Goal: Task Accomplishment & Management: Manage account settings

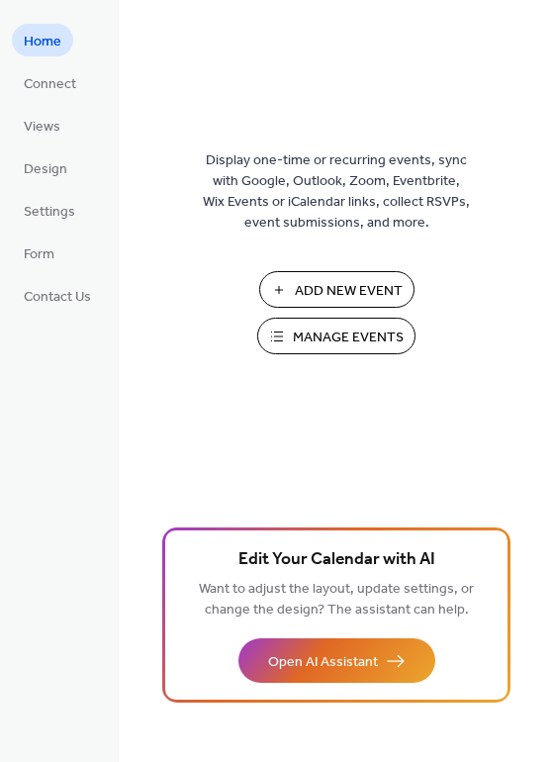
click at [321, 327] on span "Manage Events" at bounding box center [348, 337] width 111 height 21
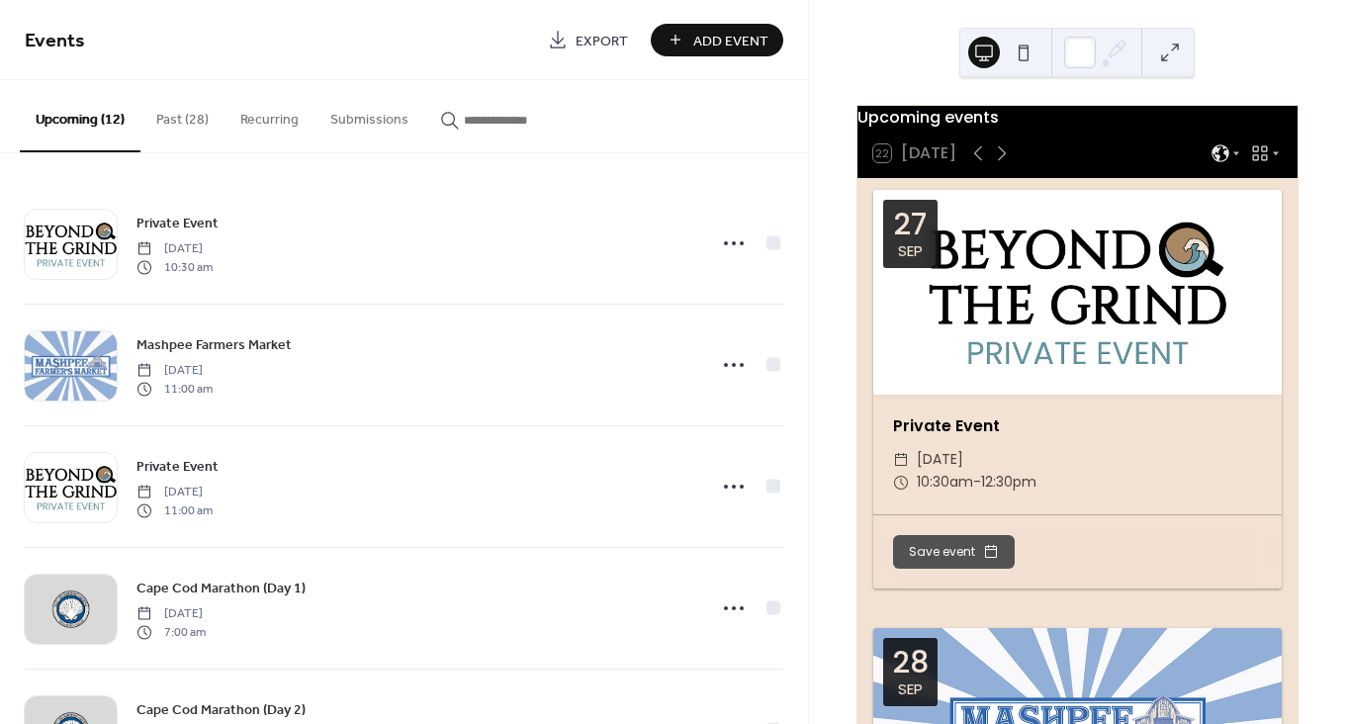
click at [184, 119] on button "Past (28)" at bounding box center [182, 115] width 84 height 70
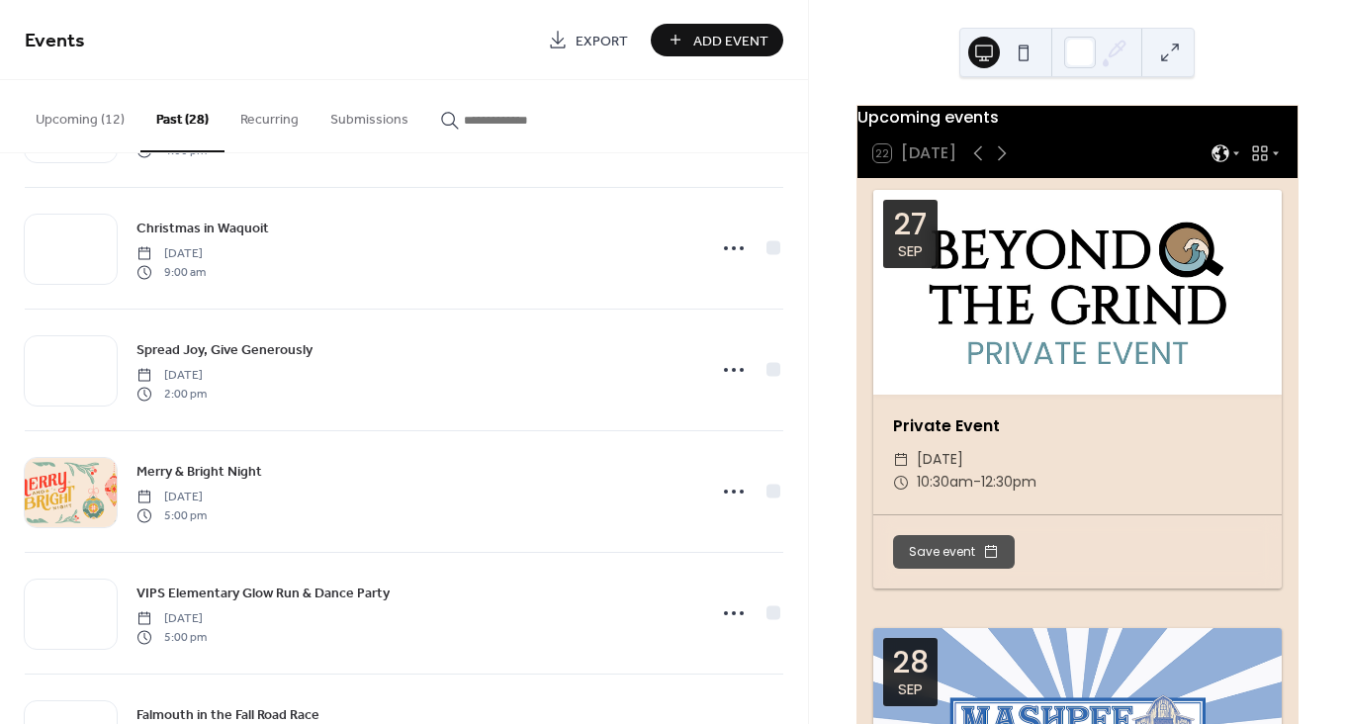
scroll to position [2894, 0]
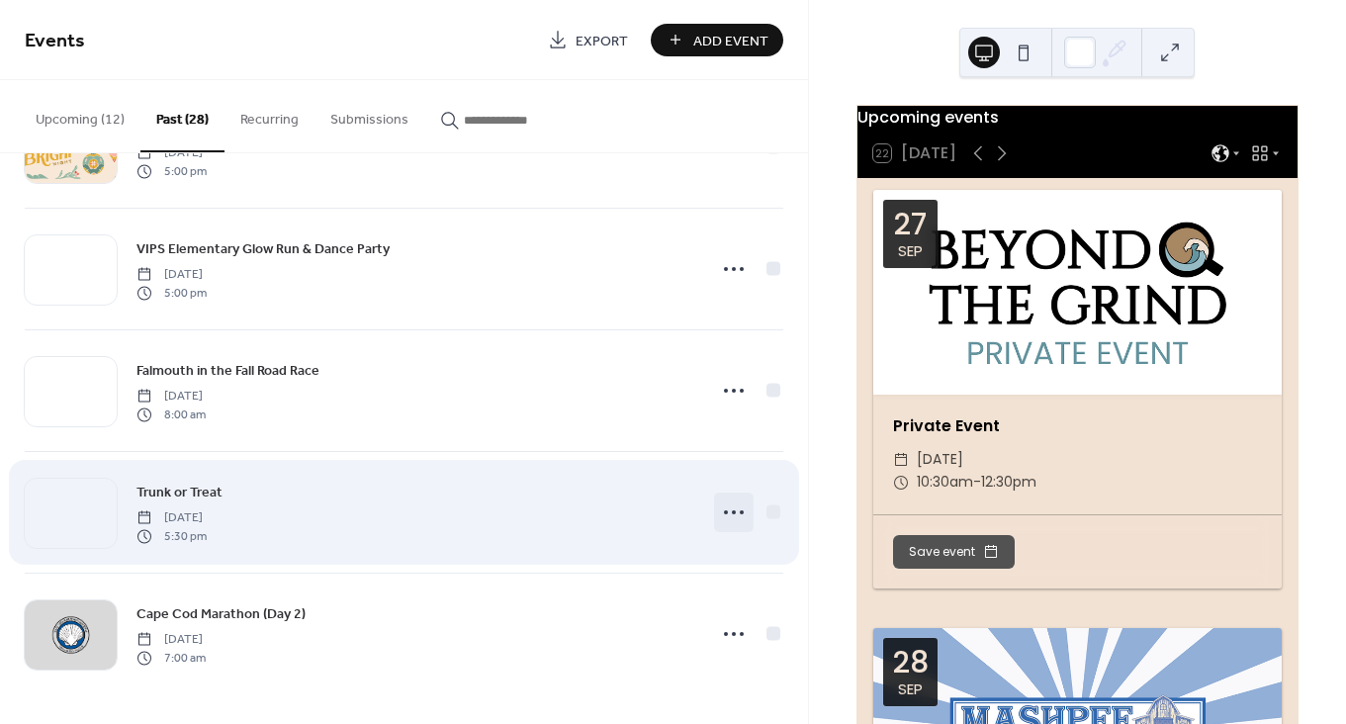
click at [729, 505] on icon at bounding box center [734, 513] width 32 height 32
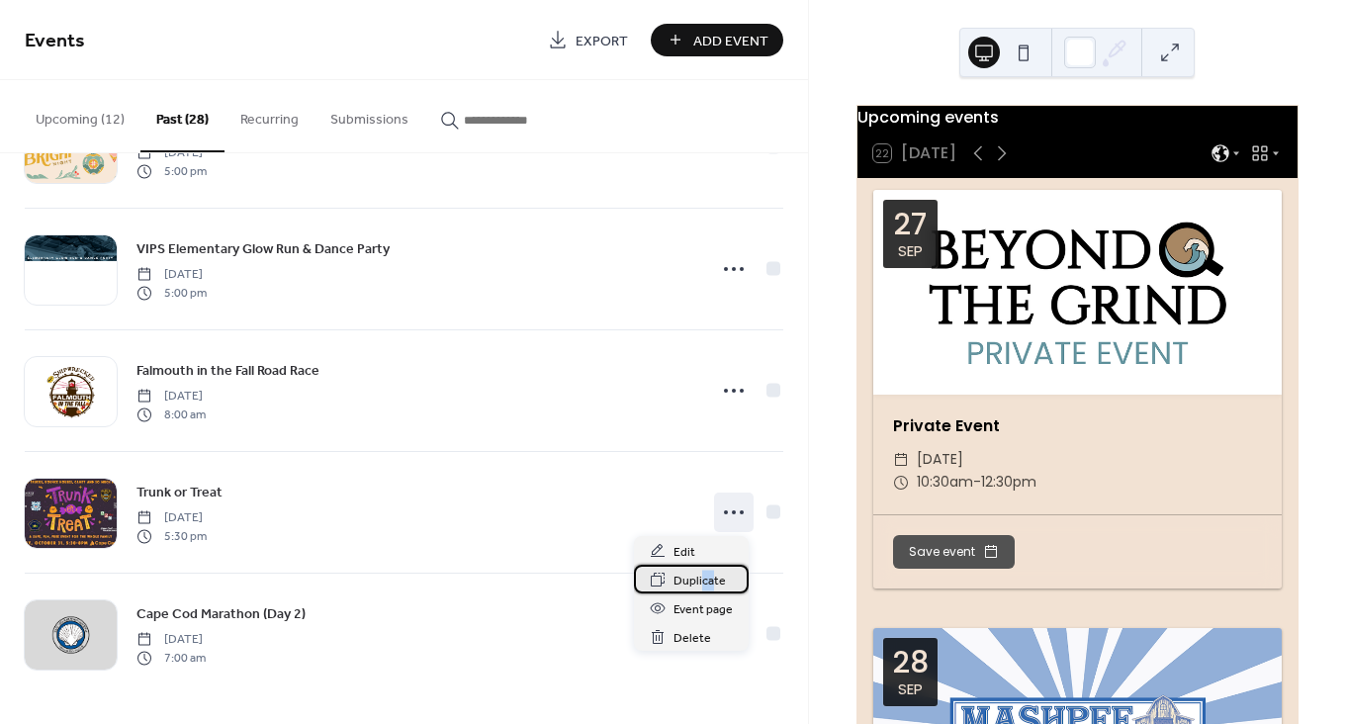
drag, startPoint x: 714, startPoint y: 571, endPoint x: 701, endPoint y: 584, distance: 18.2
click at [701, 584] on span "Duplicate" at bounding box center [700, 581] width 52 height 21
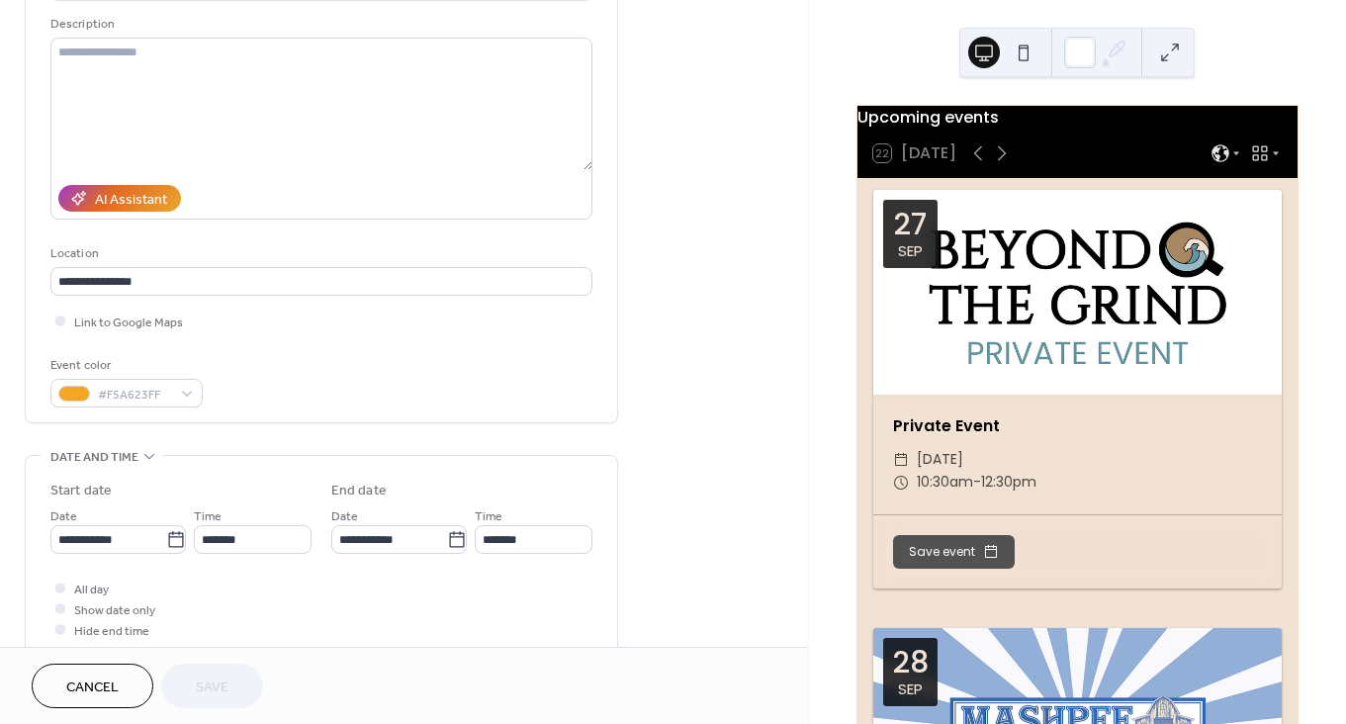
scroll to position [211, 0]
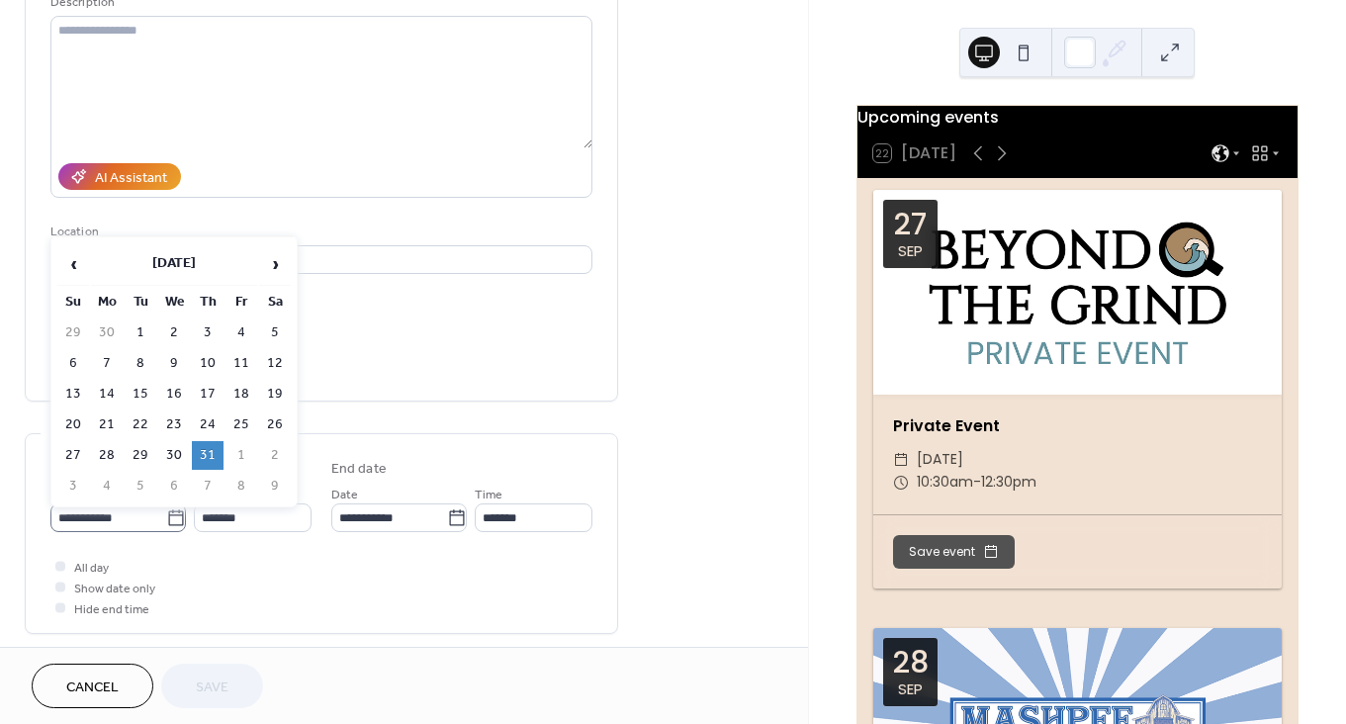
click at [173, 524] on icon at bounding box center [175, 517] width 15 height 16
click at [166, 524] on input "**********" at bounding box center [108, 517] width 116 height 29
click at [206, 273] on th "October 2024" at bounding box center [174, 264] width 166 height 43
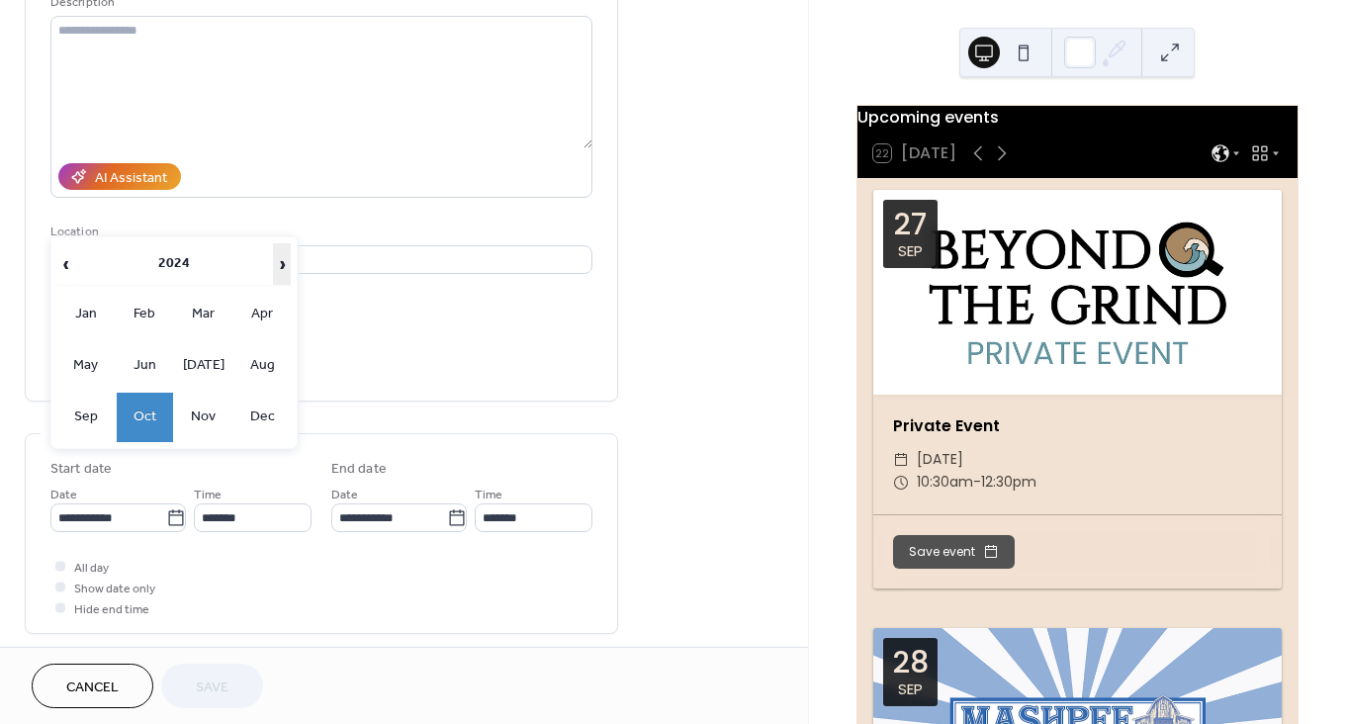
click at [280, 261] on span "›" at bounding box center [282, 264] width 16 height 40
click at [157, 417] on td "Oct" at bounding box center [145, 417] width 57 height 49
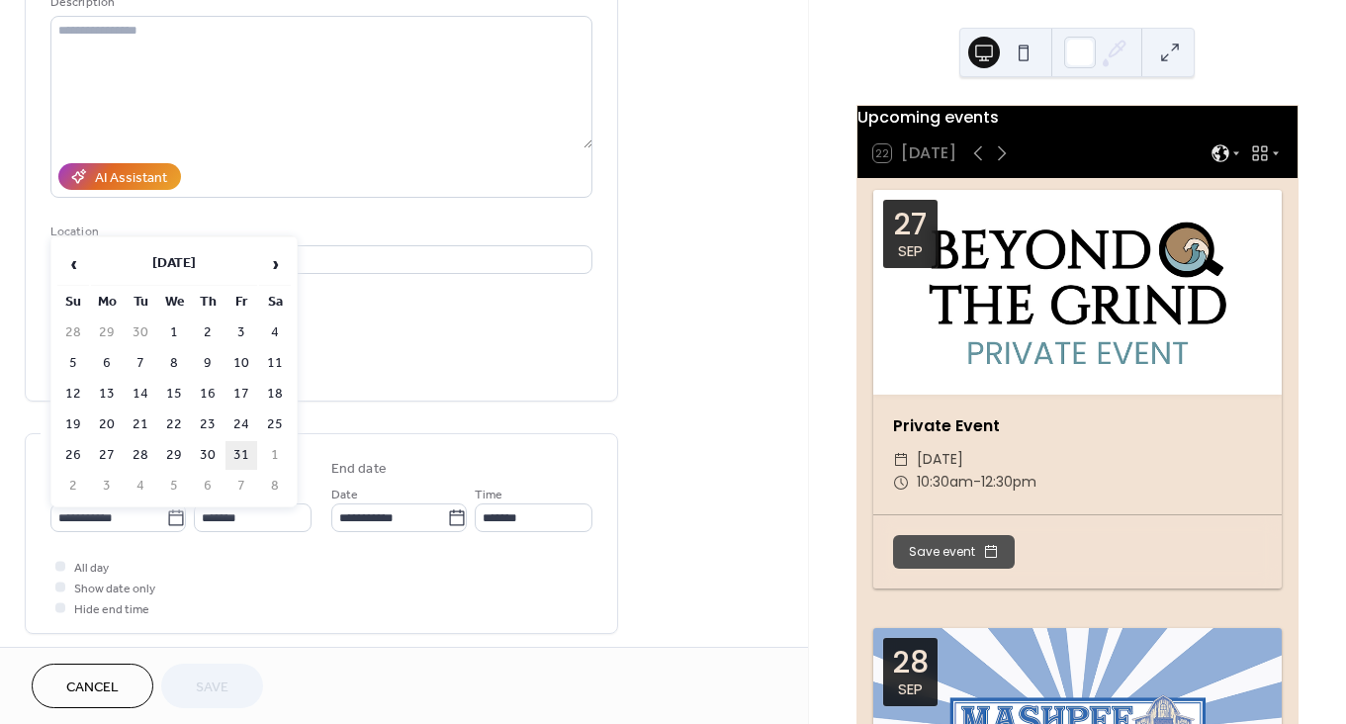
click at [236, 444] on td "31" at bounding box center [242, 455] width 32 height 29
type input "**********"
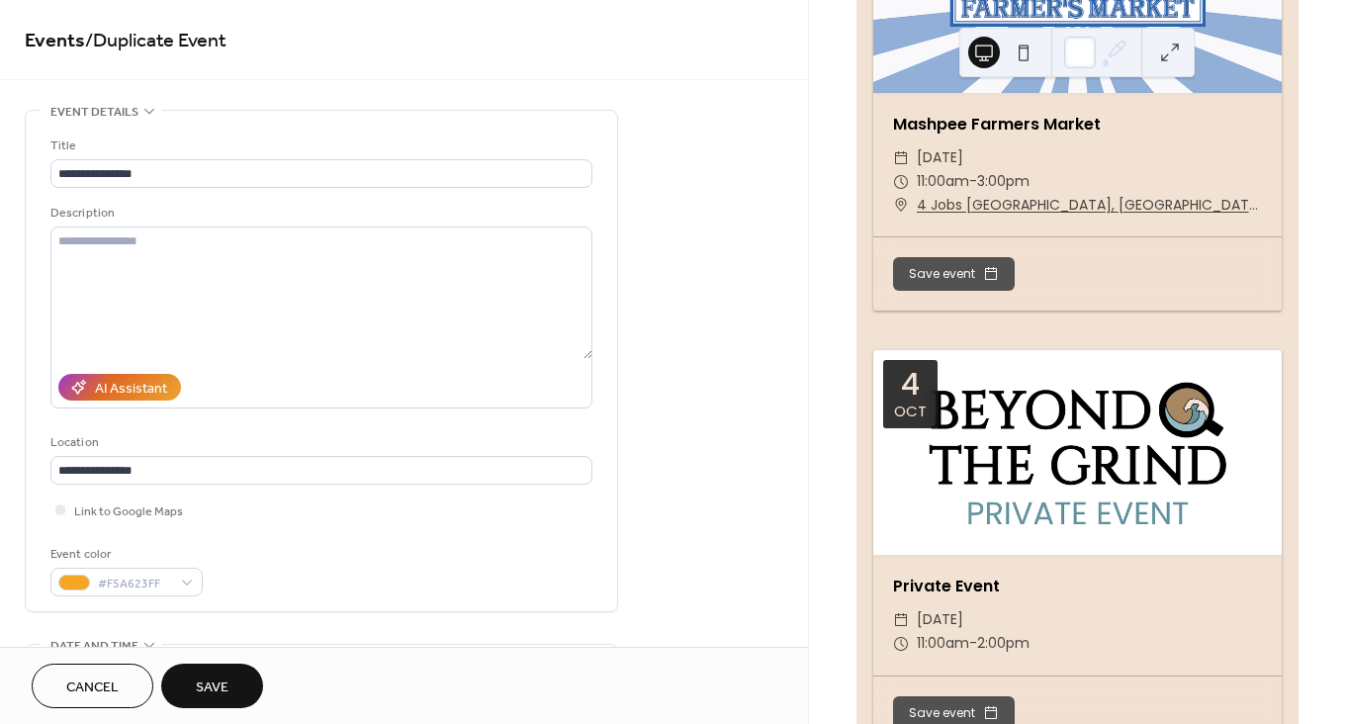
scroll to position [0, 0]
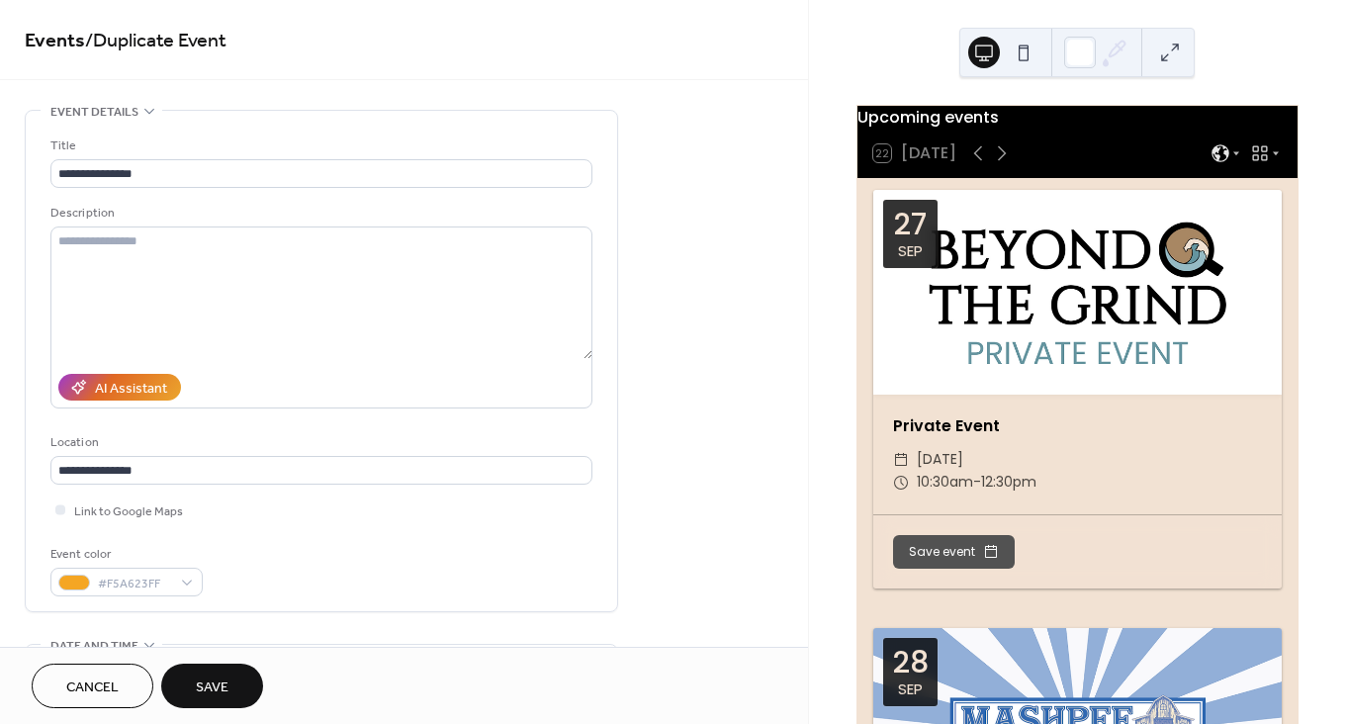
click at [240, 689] on button "Save" at bounding box center [212, 686] width 102 height 45
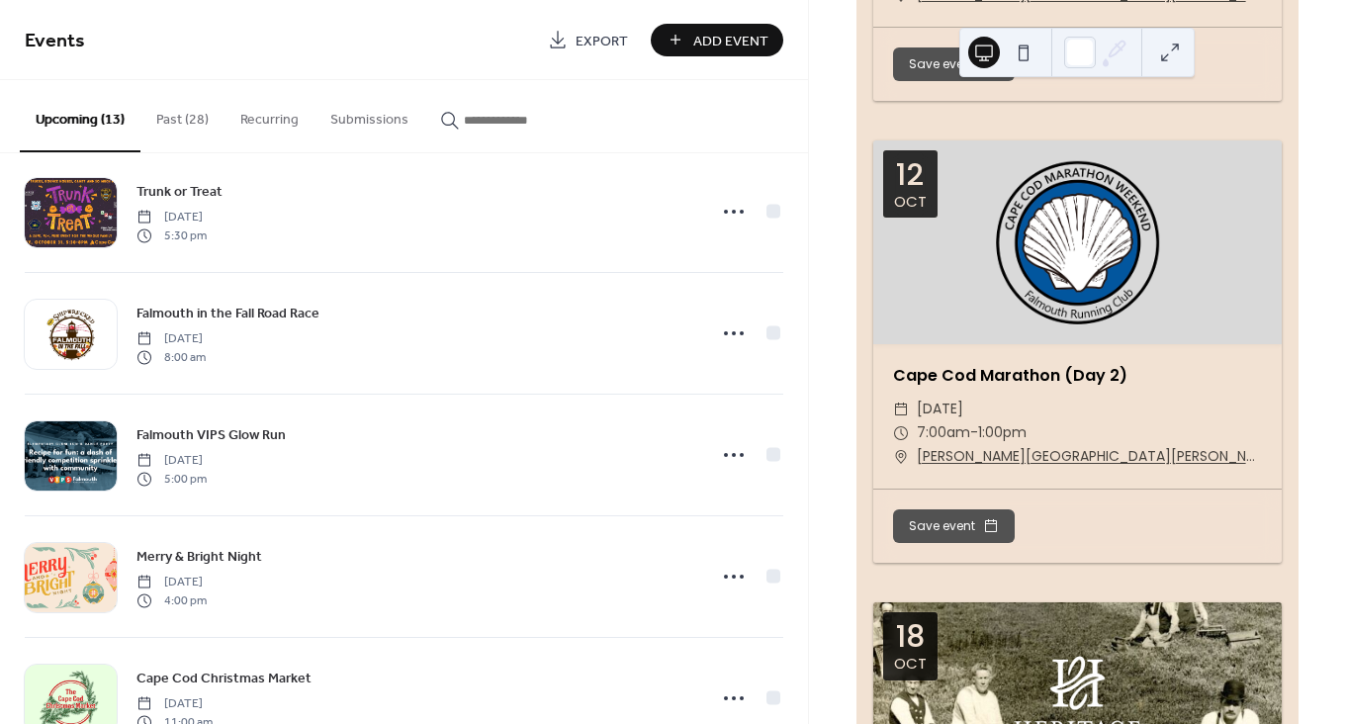
scroll to position [2248, 0]
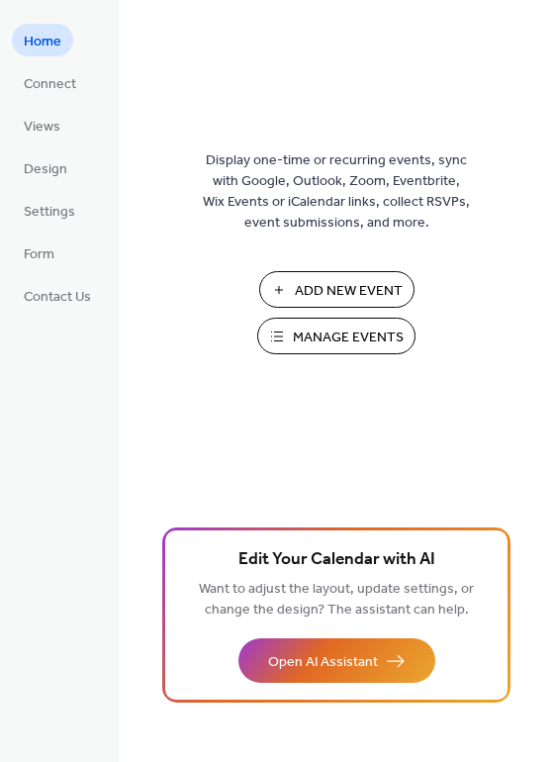
click at [312, 327] on span "Manage Events" at bounding box center [348, 337] width 111 height 21
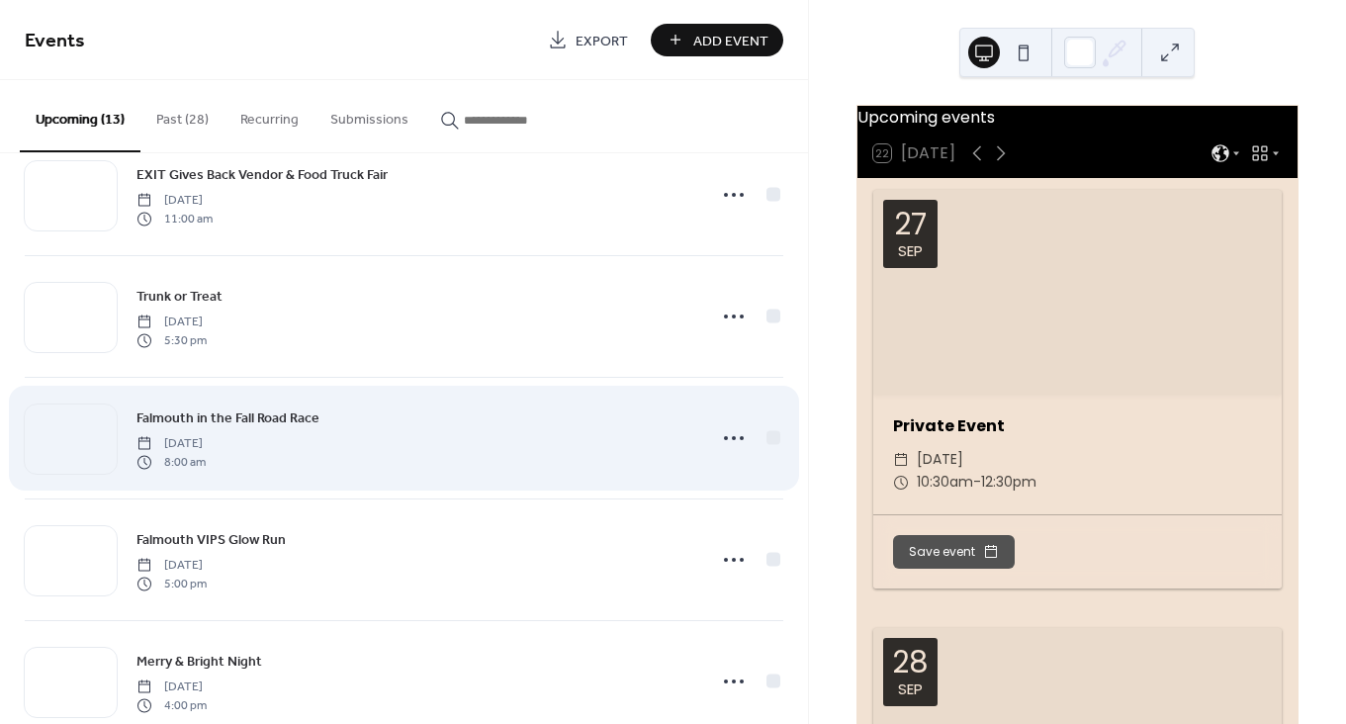
scroll to position [769, 0]
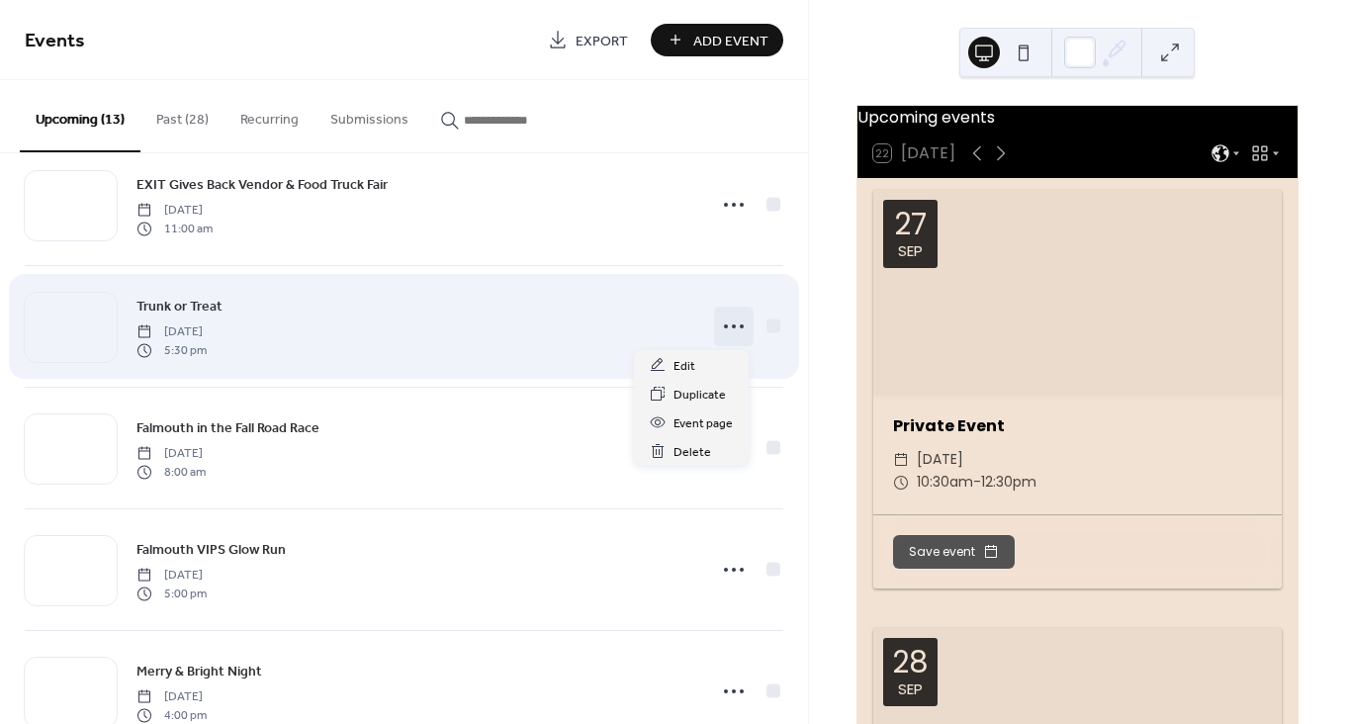
click at [729, 319] on icon at bounding box center [734, 327] width 32 height 32
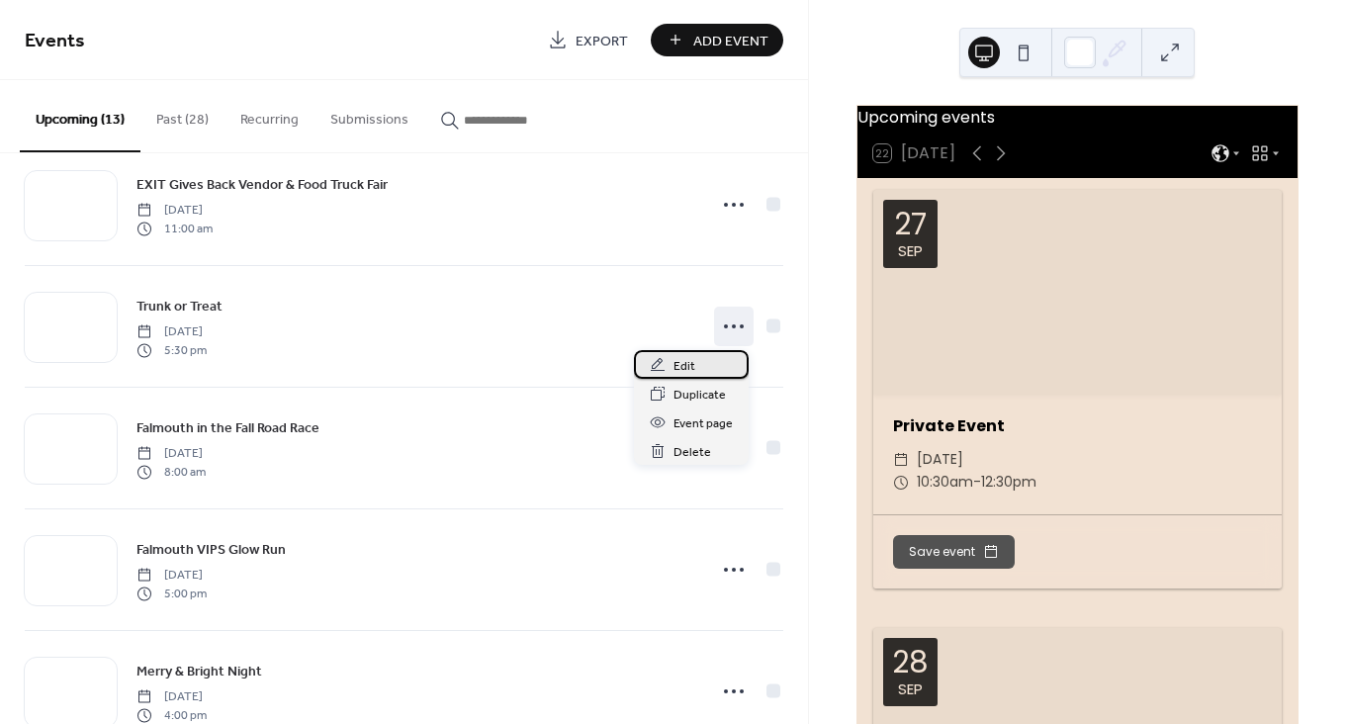
click at [691, 372] on span "Edit" at bounding box center [685, 366] width 22 height 21
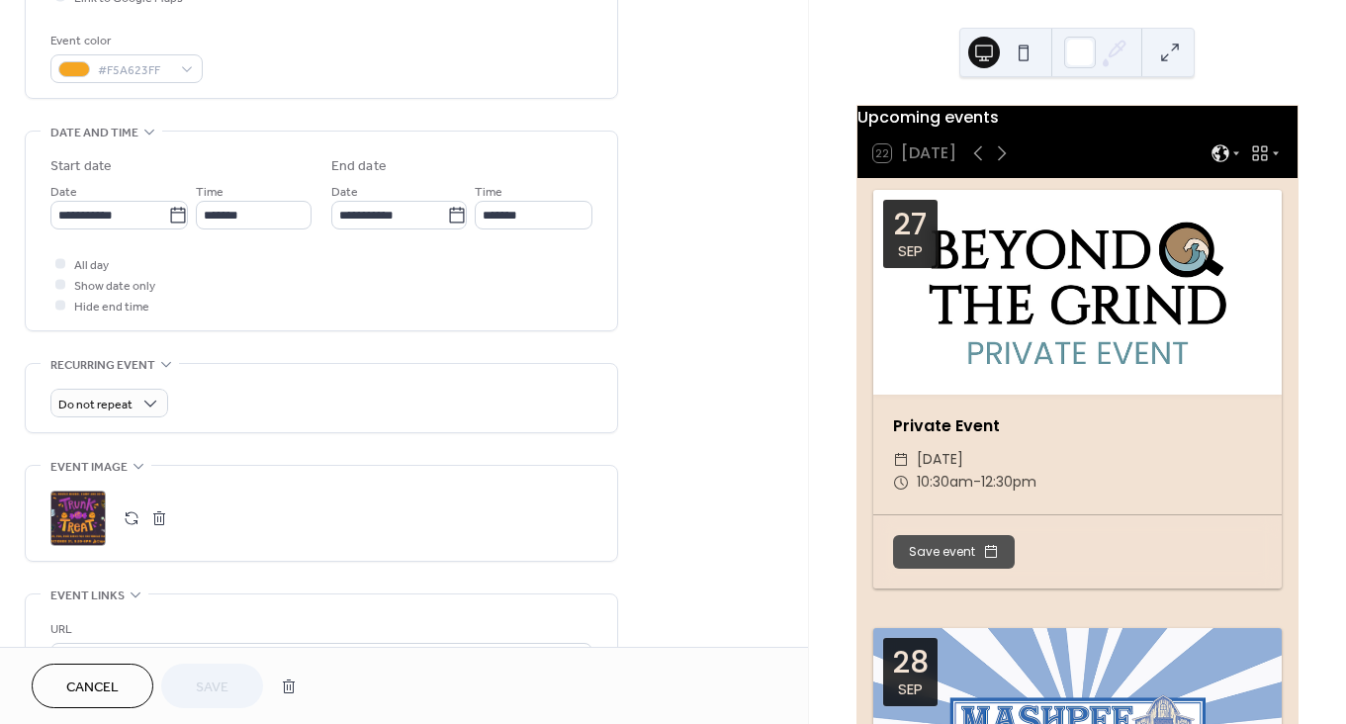
scroll to position [703, 0]
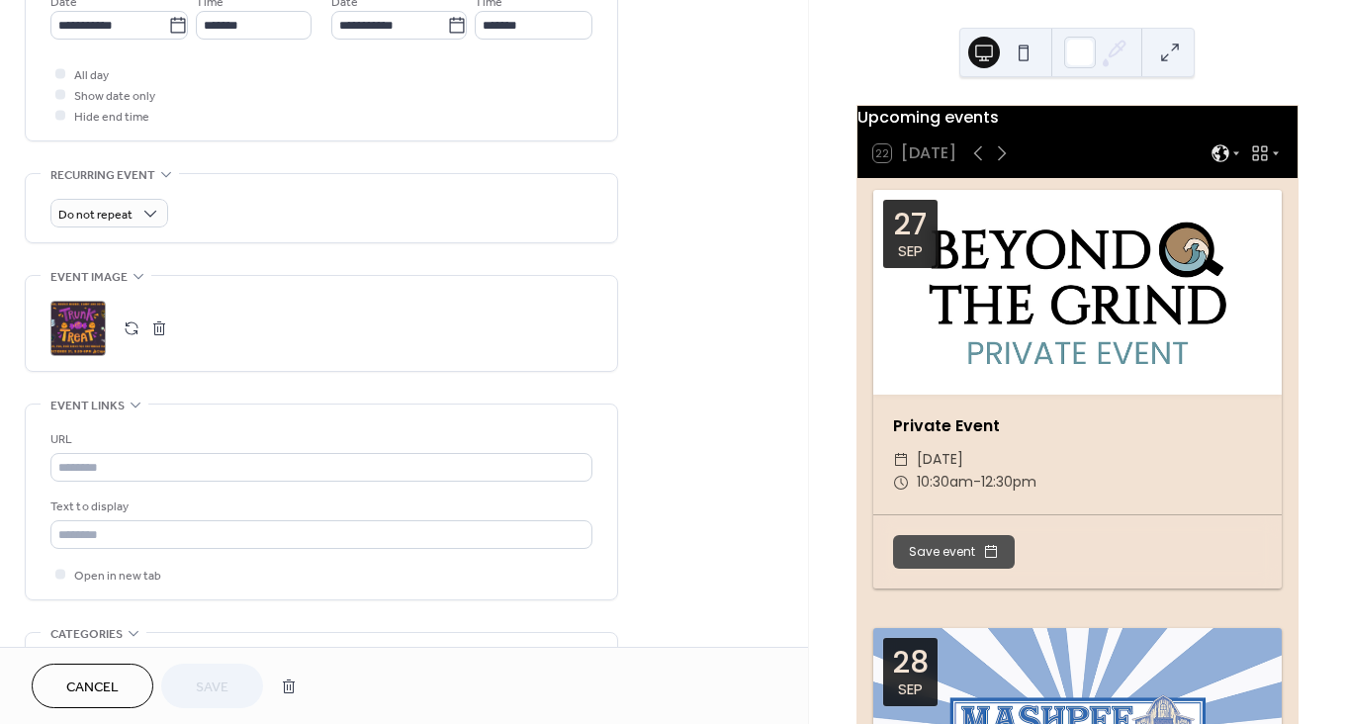
click at [135, 332] on button "button" at bounding box center [132, 329] width 28 height 28
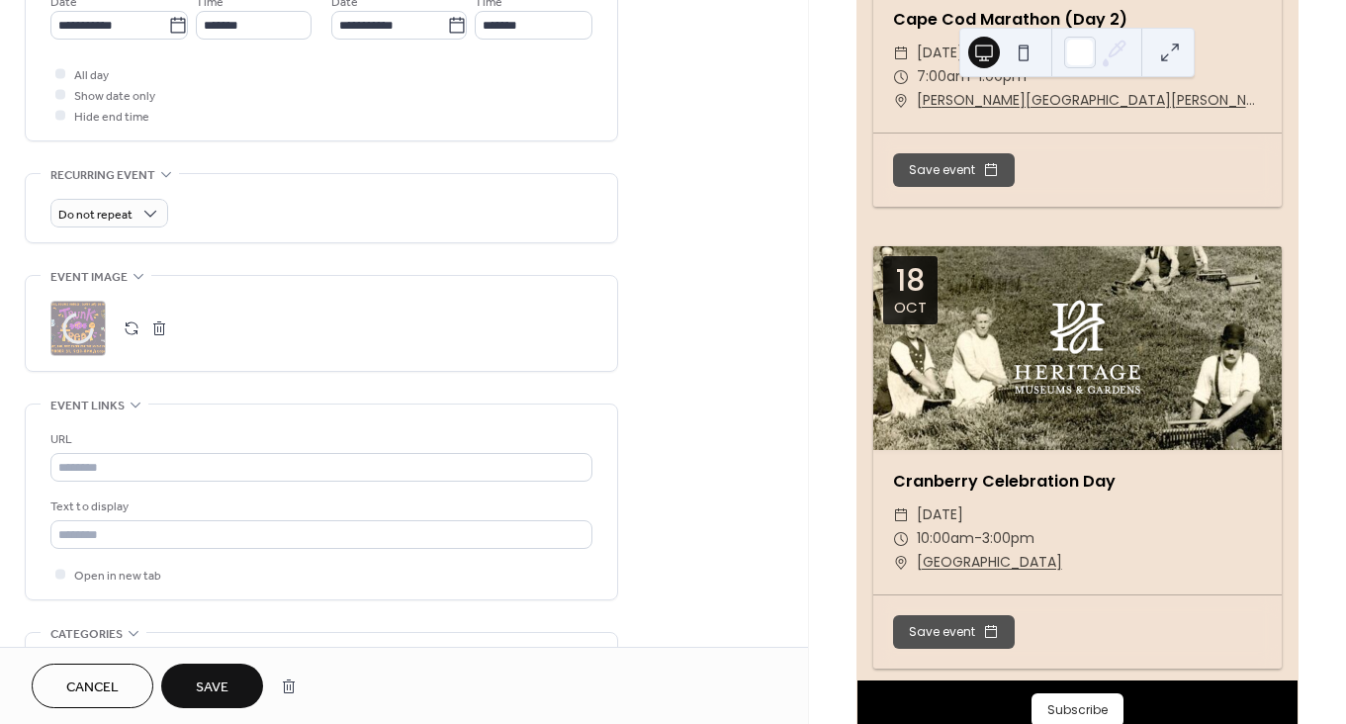
scroll to position [2248, 0]
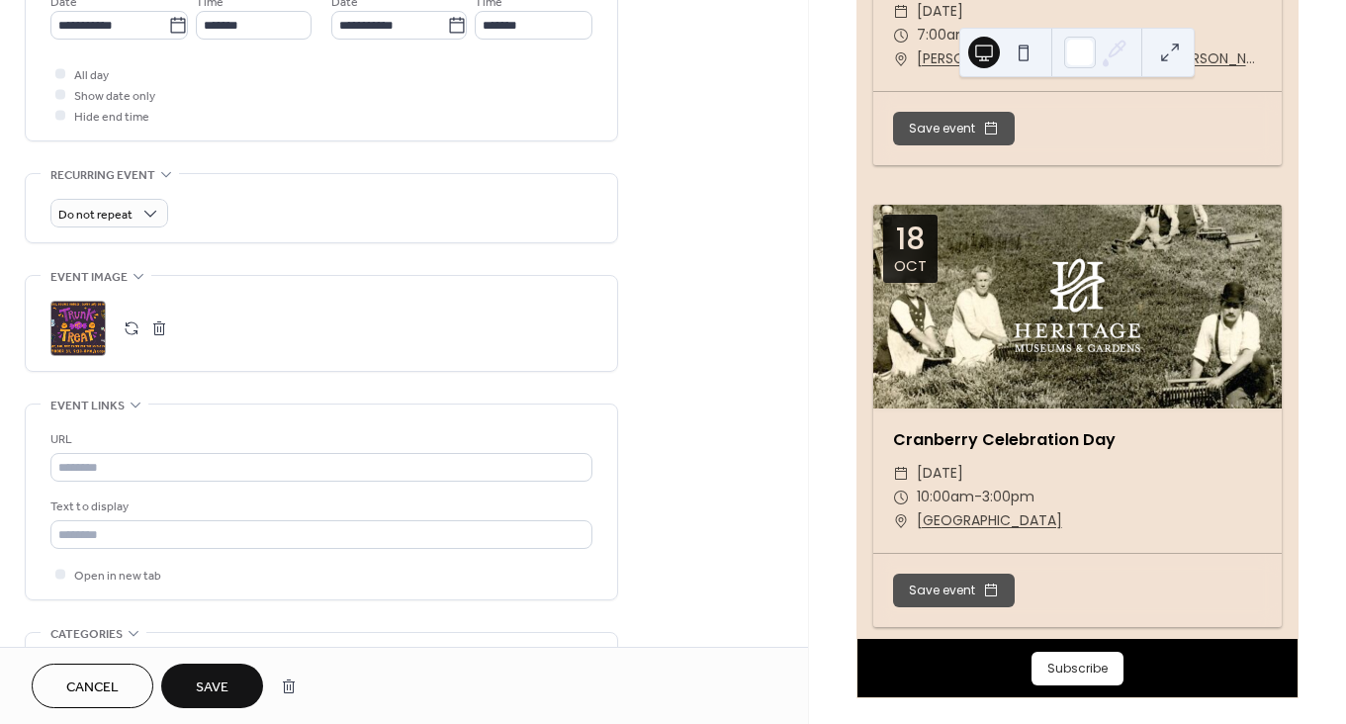
click at [194, 690] on button "Save" at bounding box center [212, 686] width 102 height 45
